Goal: Transaction & Acquisition: Purchase product/service

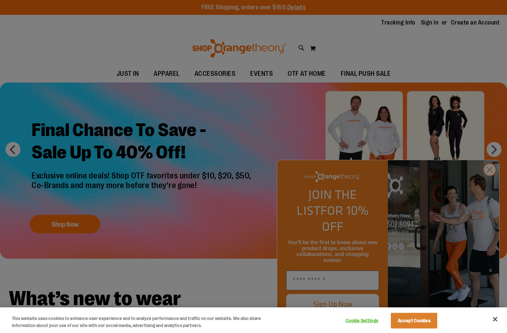
click at [505, 126] on div at bounding box center [253, 166] width 507 height 333
click at [491, 184] on div at bounding box center [253, 166] width 507 height 333
click at [491, 183] on div at bounding box center [253, 166] width 507 height 333
click at [410, 319] on button "Accept Cookies" at bounding box center [414, 320] width 46 height 16
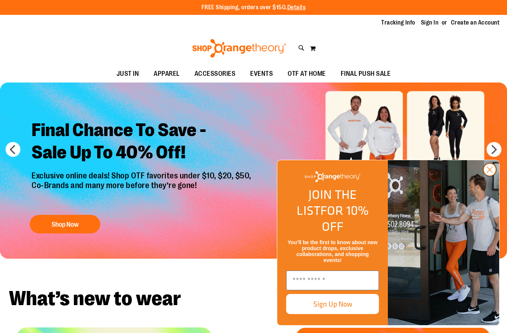
click at [487, 176] on circle "Close dialog" at bounding box center [490, 169] width 12 height 12
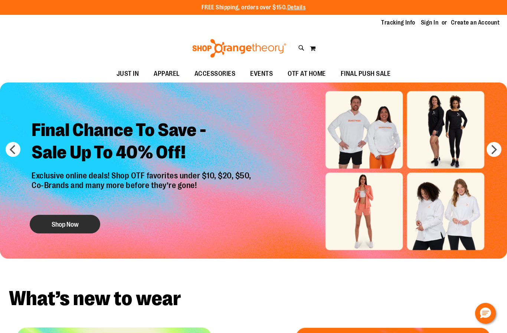
click at [72, 226] on button "Shop Now" at bounding box center [65, 224] width 71 height 19
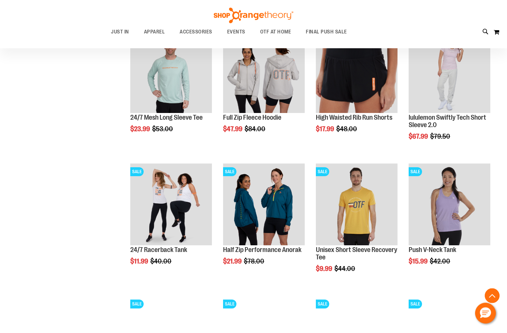
scroll to position [252, 0]
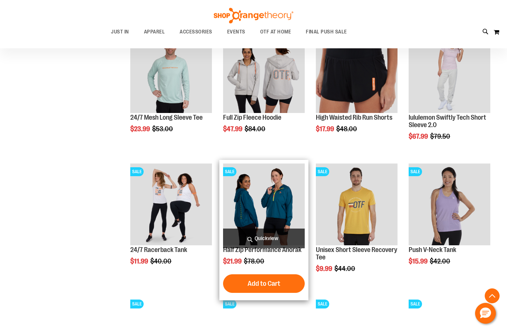
click at [275, 200] on img "product" at bounding box center [264, 204] width 82 height 82
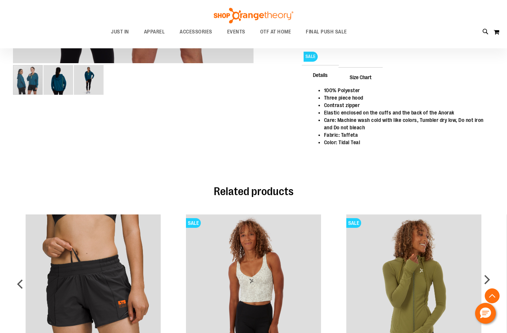
scroll to position [297, 0]
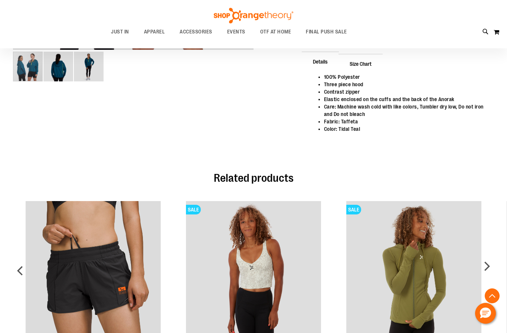
click at [360, 55] on span "Size Chart" at bounding box center [360, 63] width 44 height 19
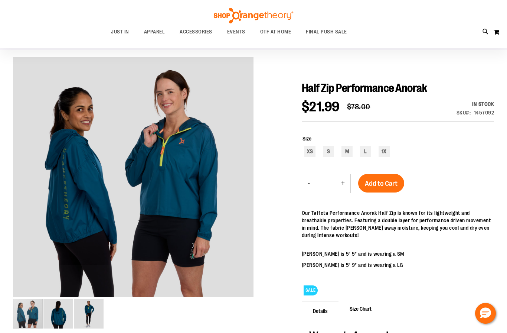
scroll to position [40, 0]
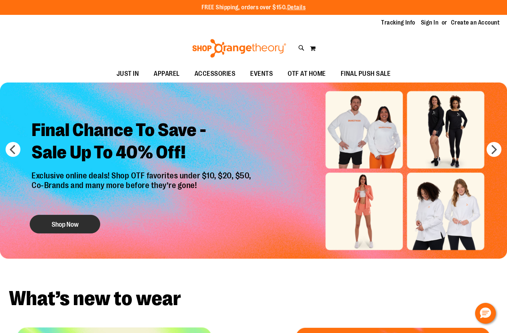
click at [76, 228] on button "Shop Now" at bounding box center [65, 224] width 71 height 19
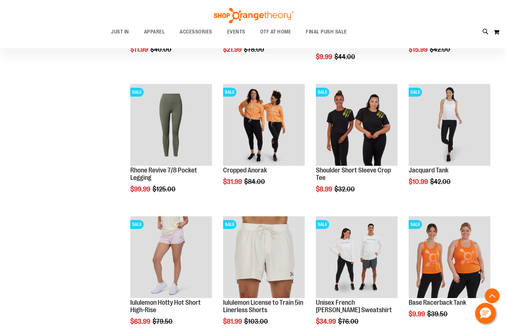
scroll to position [494, 0]
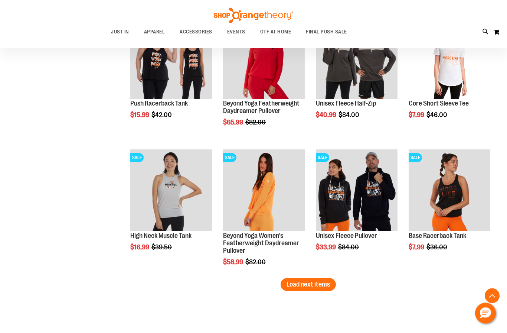
scroll to position [1082, 0]
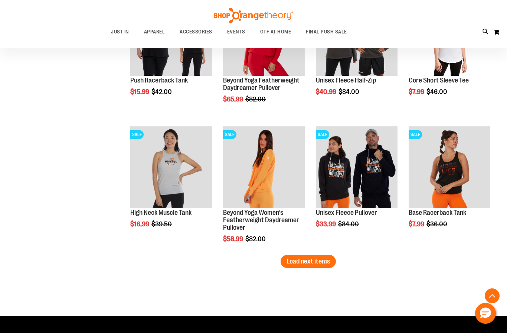
click at [320, 260] on span "Load next items" at bounding box center [308, 260] width 43 height 7
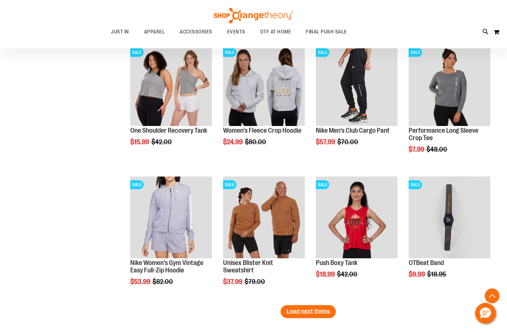
scroll to position [1428, 0]
click at [322, 311] on span "Load next items" at bounding box center [308, 310] width 43 height 7
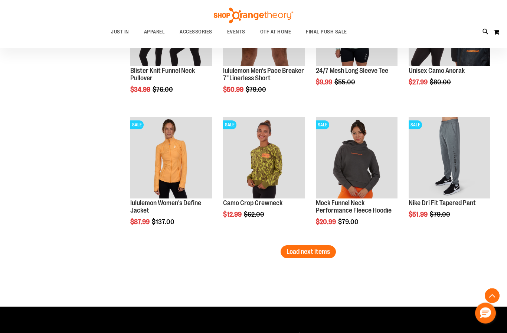
scroll to position [1884, 0]
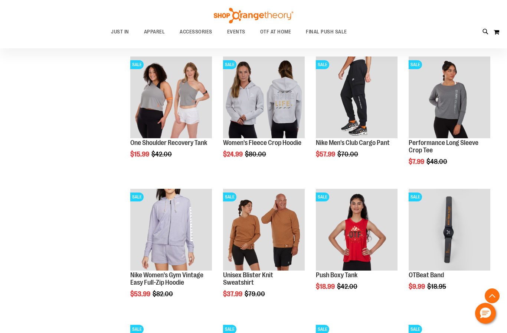
scroll to position [1415, 0]
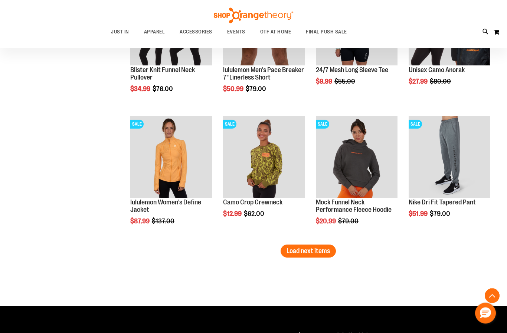
scroll to position [1887, 0]
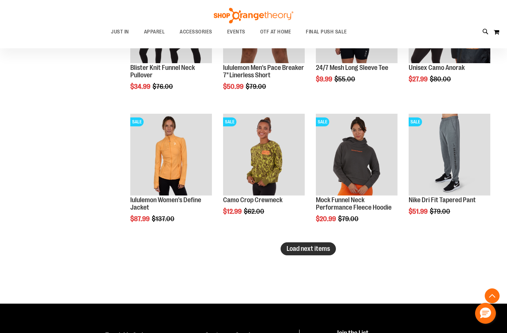
click at [307, 243] on button "Load next items" at bounding box center [308, 248] width 55 height 13
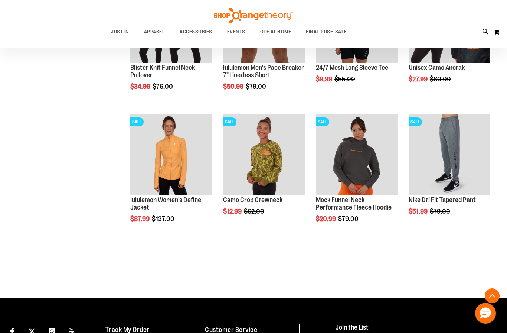
scroll to position [1918, 0]
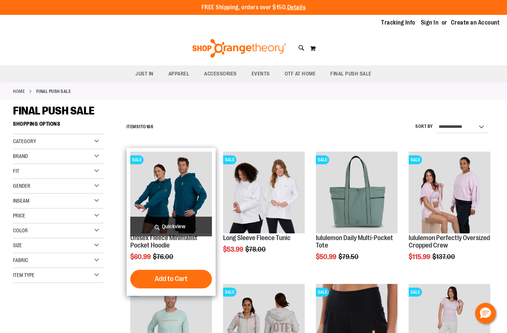
click at [193, 192] on img "product" at bounding box center [171, 192] width 82 height 82
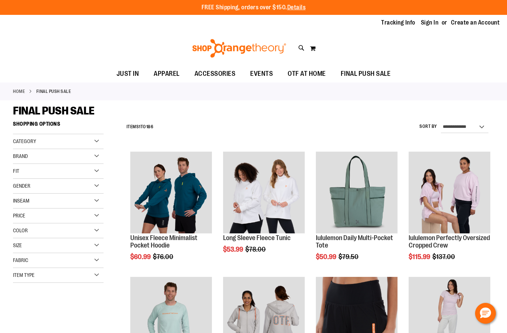
scroll to position [30, 0]
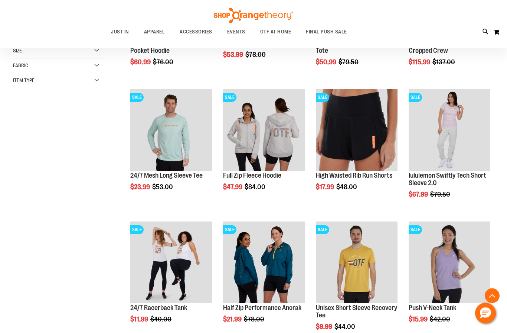
scroll to position [194, 0]
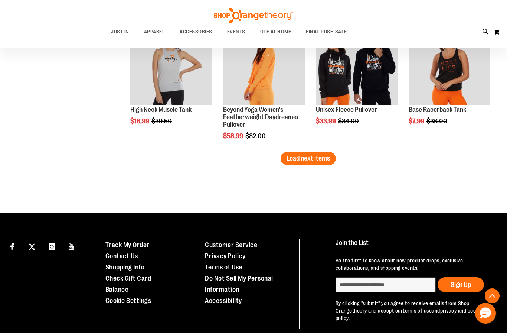
scroll to position [1183, 0]
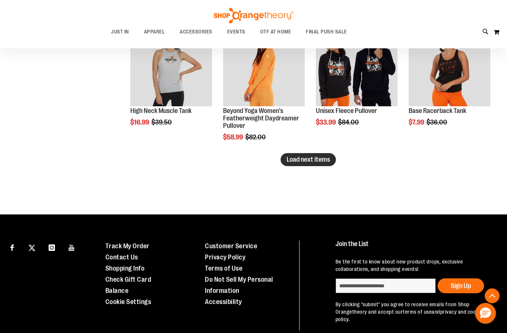
click at [334, 160] on button "Load next items" at bounding box center [308, 159] width 55 height 13
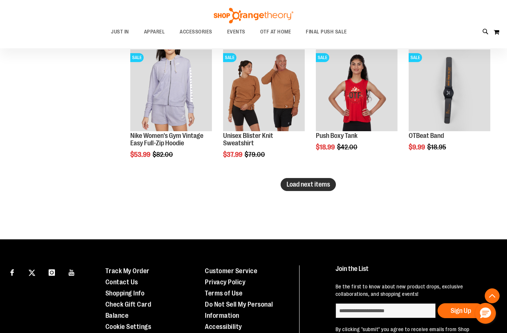
click at [320, 185] on span "Load next items" at bounding box center [308, 183] width 43 height 7
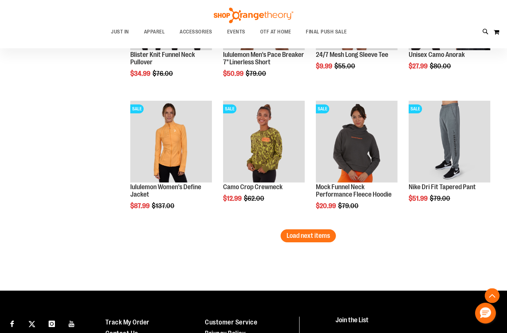
scroll to position [1900, 0]
click at [317, 239] on span "Load next items" at bounding box center [308, 235] width 43 height 7
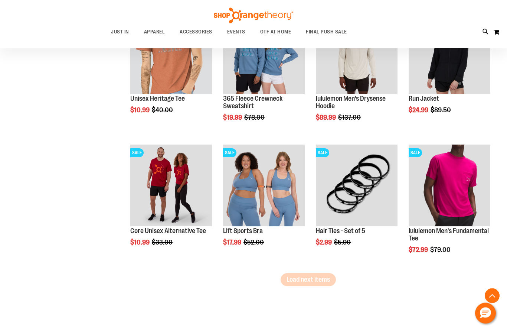
scroll to position [2269, 0]
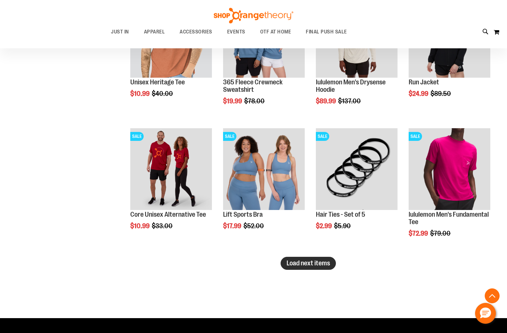
click at [302, 265] on span "Load next items" at bounding box center [308, 262] width 43 height 7
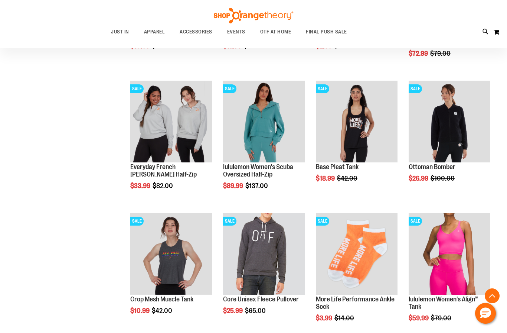
scroll to position [2449, 0]
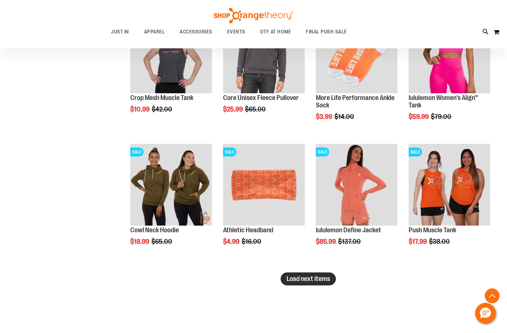
click at [300, 280] on span "Load next items" at bounding box center [308, 278] width 43 height 7
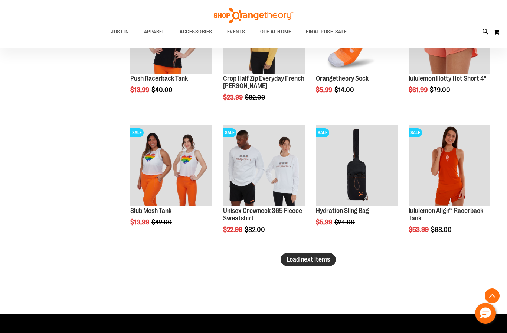
click at [304, 264] on button "Load next items" at bounding box center [308, 259] width 55 height 13
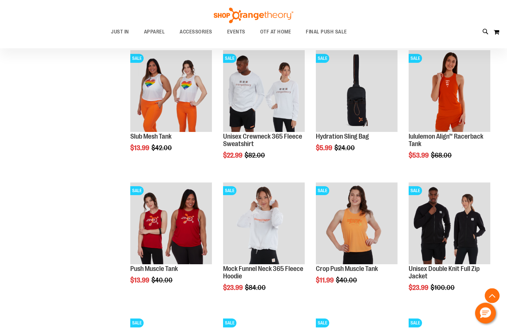
scroll to position [3140, 0]
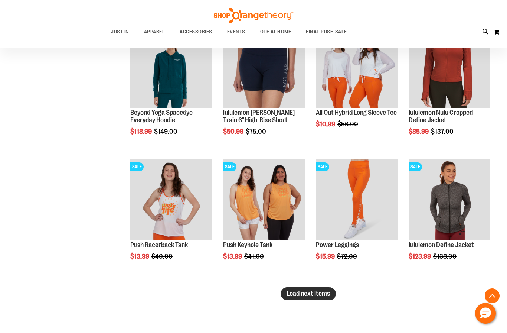
click at [298, 297] on span "Load next items" at bounding box center [308, 292] width 43 height 7
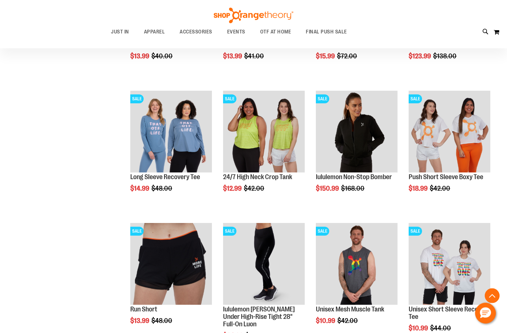
scroll to position [3628, 0]
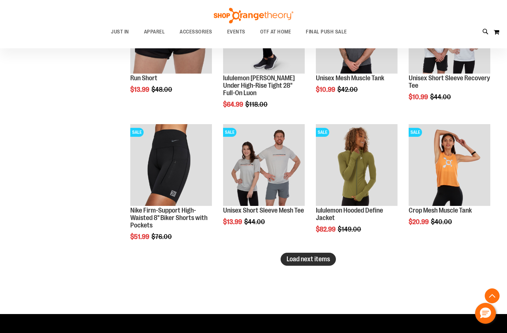
click at [301, 265] on button "Load next items" at bounding box center [308, 258] width 55 height 13
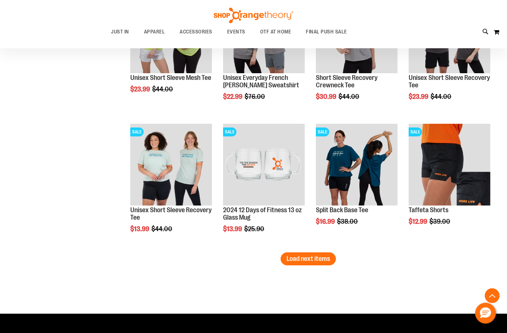
scroll to position [4294, 0]
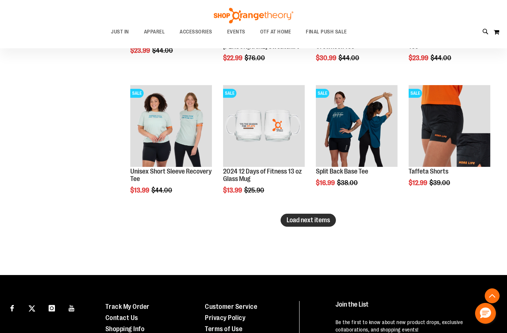
click at [330, 220] on button "Load next items" at bounding box center [308, 219] width 55 height 13
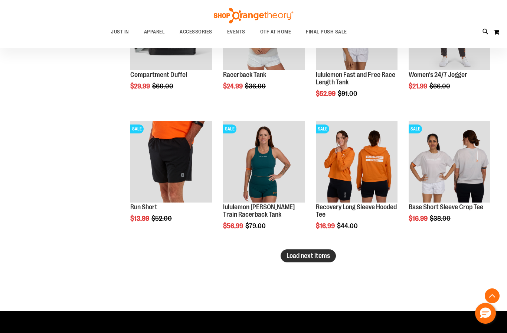
click at [309, 257] on span "Load next items" at bounding box center [308, 255] width 43 height 7
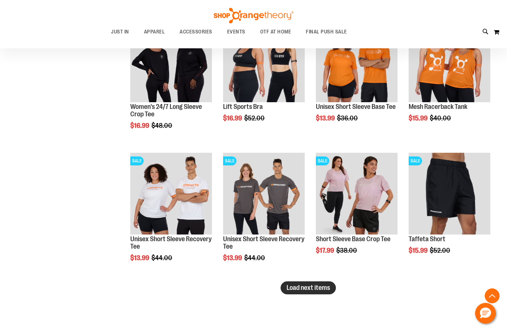
click at [298, 291] on span "Load next items" at bounding box center [308, 287] width 43 height 7
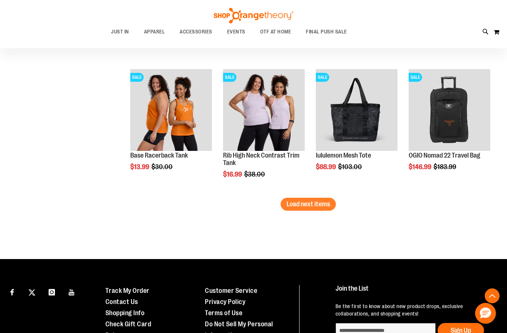
scroll to position [5548, 0]
